Goal: Transaction & Acquisition: Purchase product/service

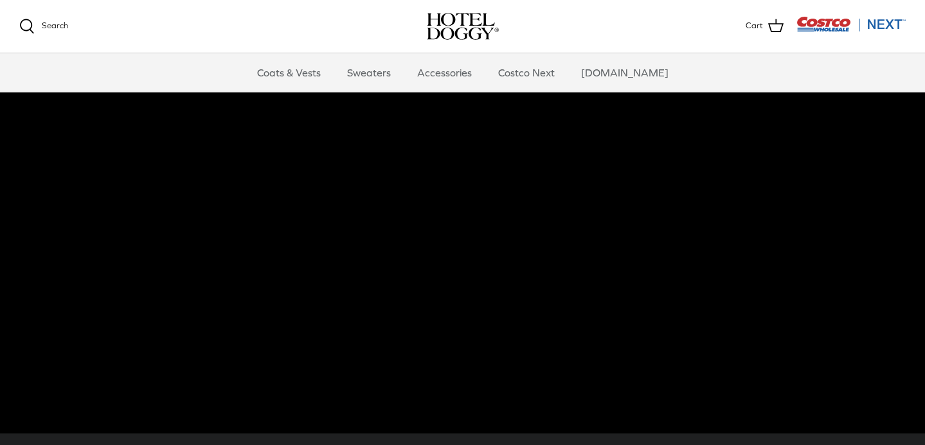
scroll to position [39, 0]
click at [314, 74] on link "Coats & Vests" at bounding box center [289, 72] width 87 height 39
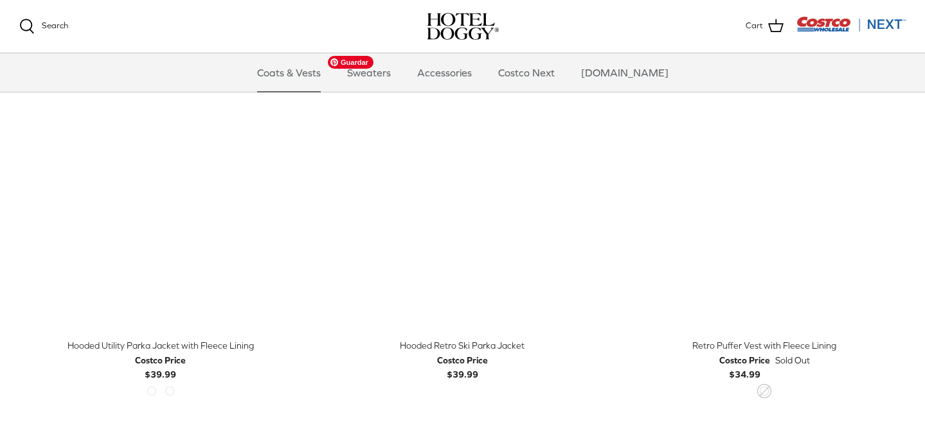
scroll to position [531, 0]
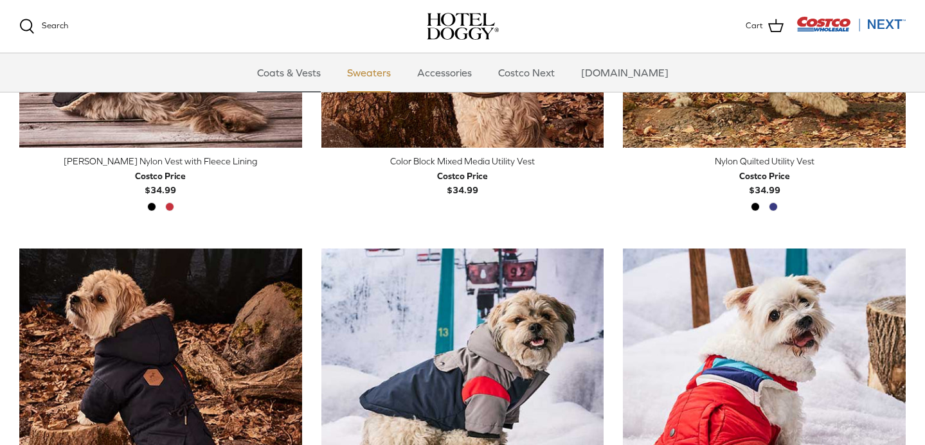
click at [391, 73] on link "Sweaters" at bounding box center [369, 72] width 67 height 39
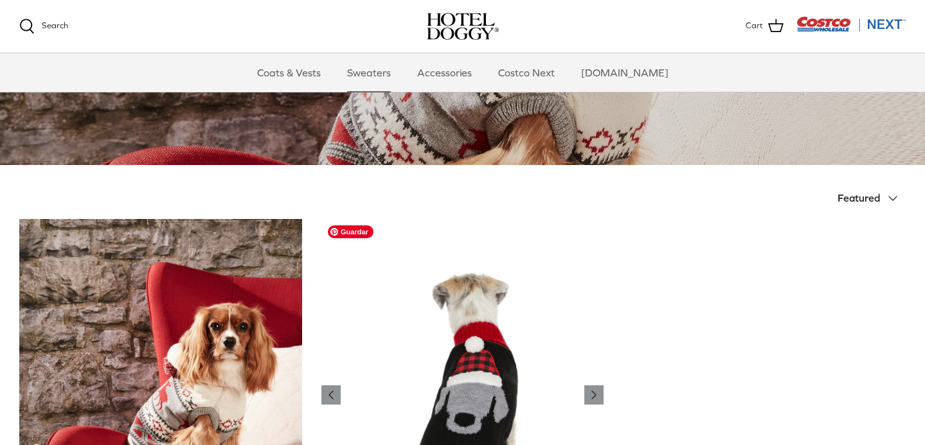
scroll to position [111, 0]
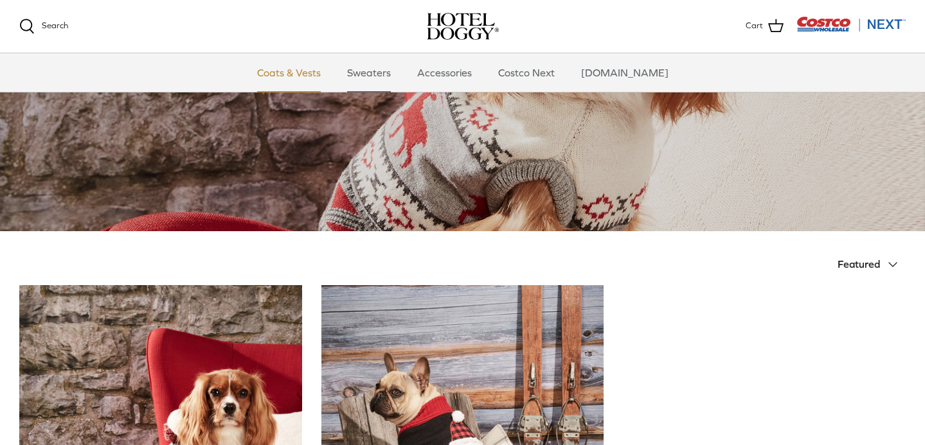
click at [300, 75] on link "Coats & Vests" at bounding box center [289, 72] width 87 height 39
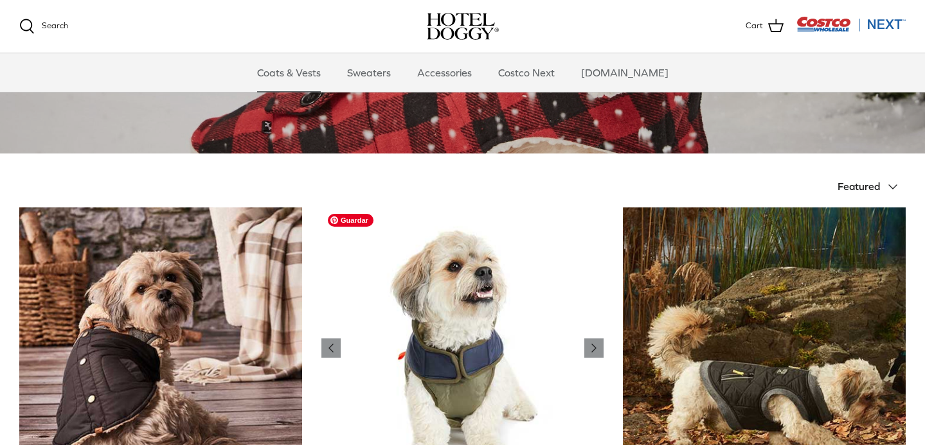
scroll to position [206, 0]
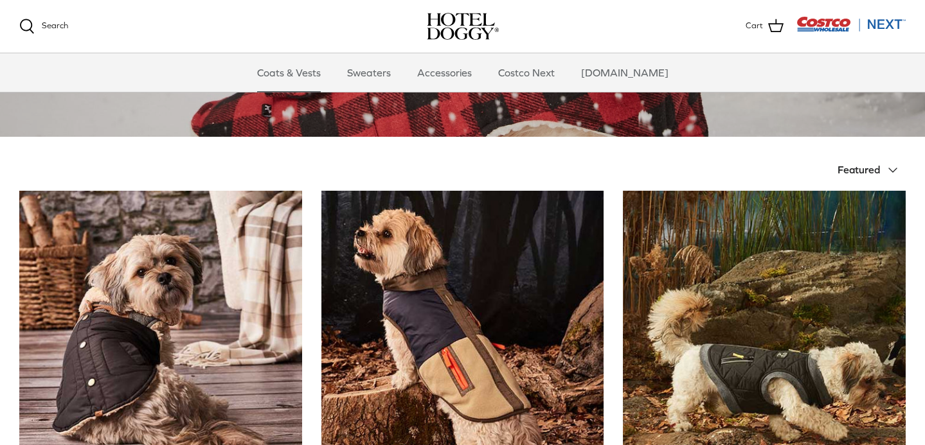
click at [885, 168] on icon "Down" at bounding box center [892, 170] width 15 height 15
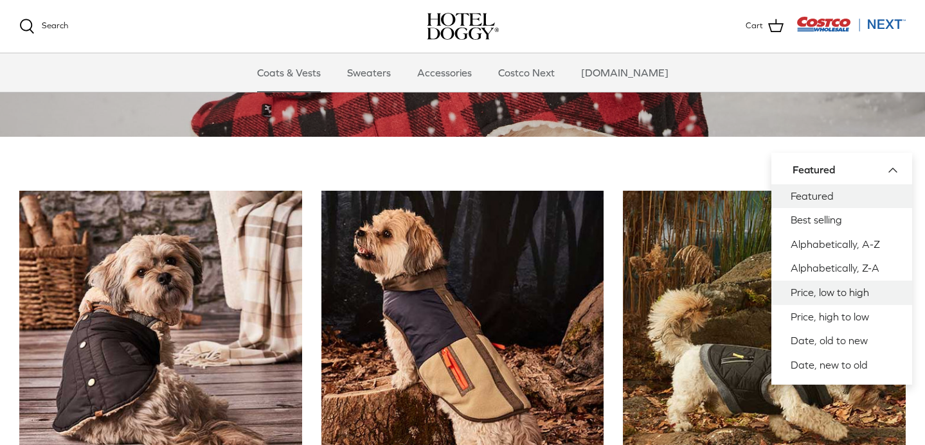
click at [834, 298] on link "Price, low to high" at bounding box center [841, 293] width 141 height 24
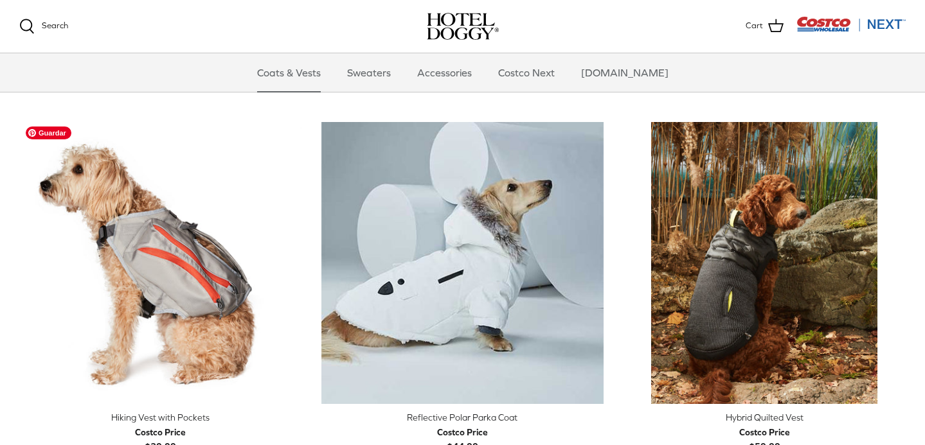
scroll to position [2574, 0]
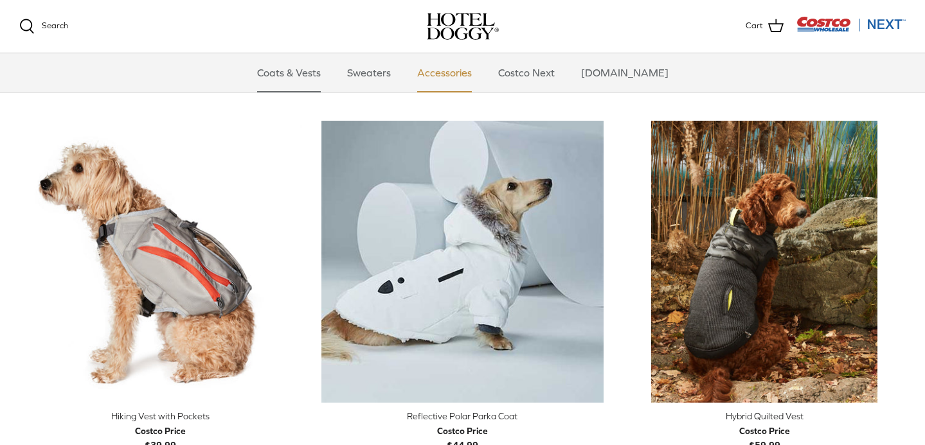
click at [467, 75] on link "Accessories" at bounding box center [445, 72] width 78 height 39
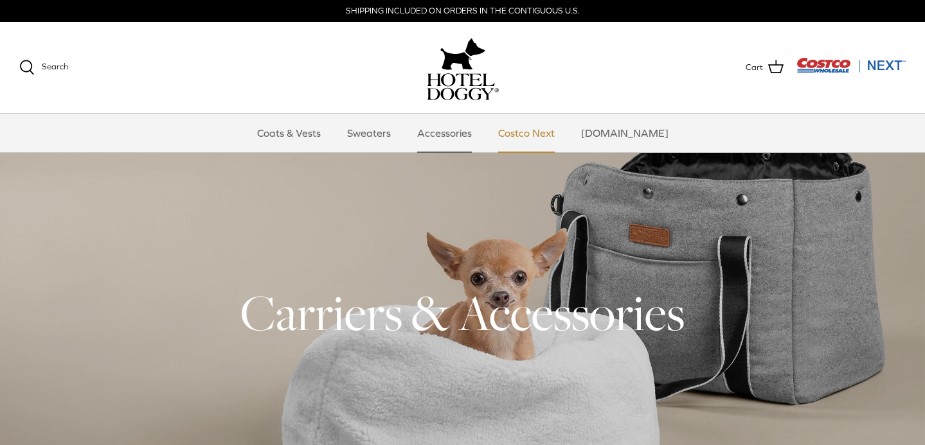
click at [550, 132] on link "Costco Next" at bounding box center [527, 133] width 80 height 39
click at [305, 134] on link "Coats & Vests" at bounding box center [289, 133] width 87 height 39
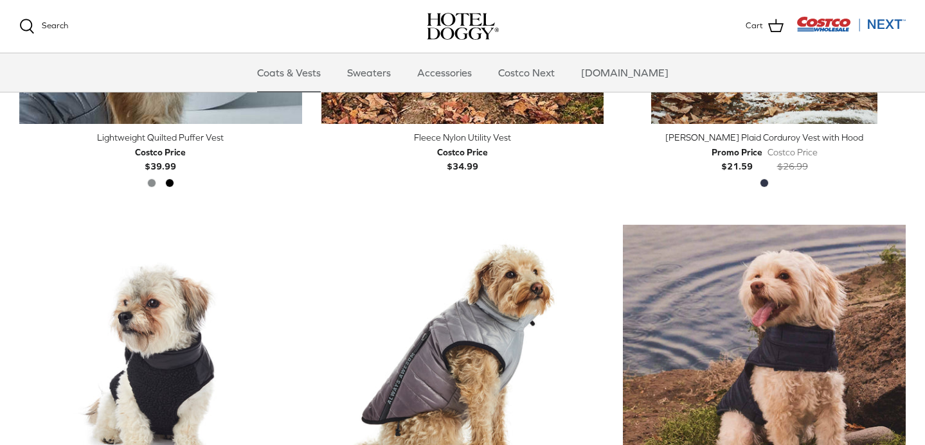
scroll to position [823, 0]
